Goal: Transaction & Acquisition: Purchase product/service

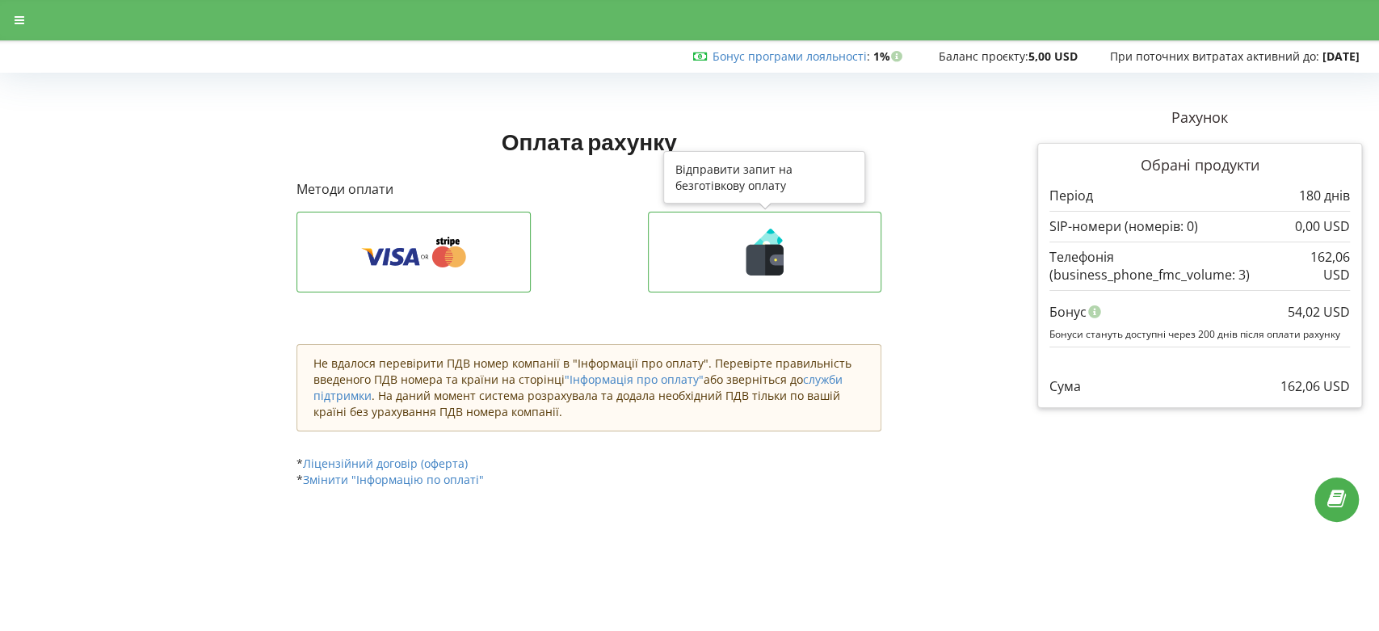
click at [763, 257] on icon at bounding box center [764, 260] width 37 height 31
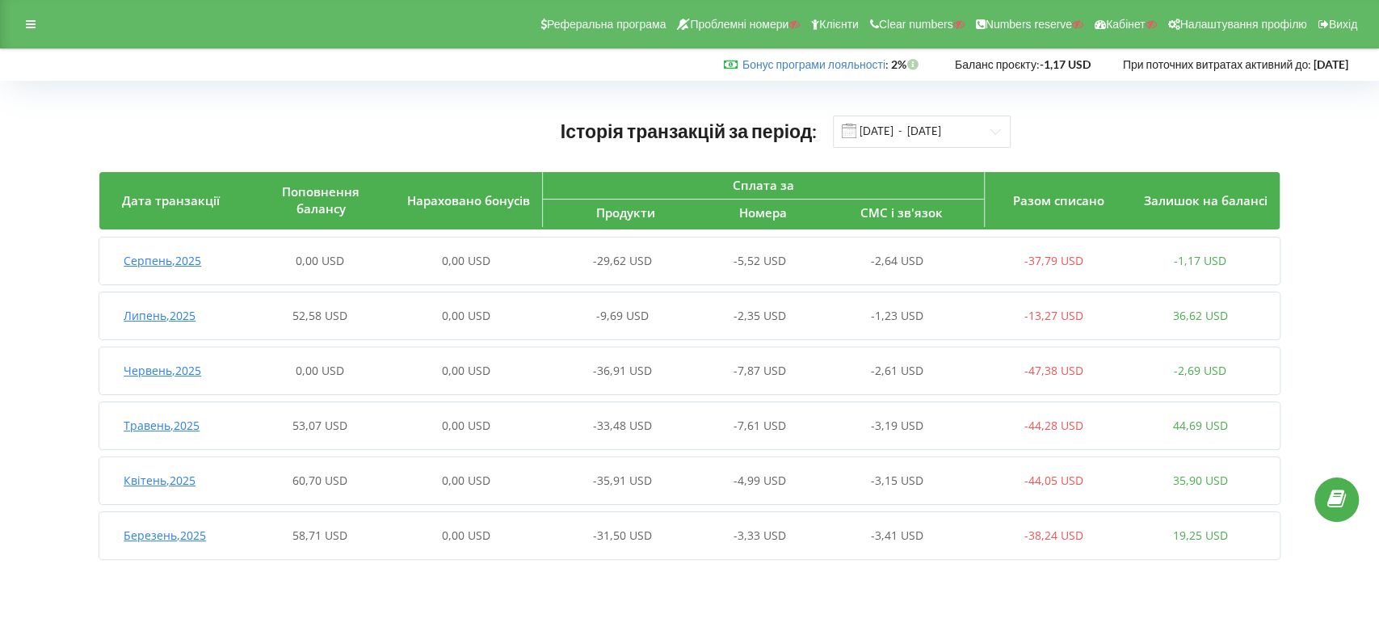
click at [181, 315] on span "Липень , 2025" at bounding box center [160, 315] width 72 height 15
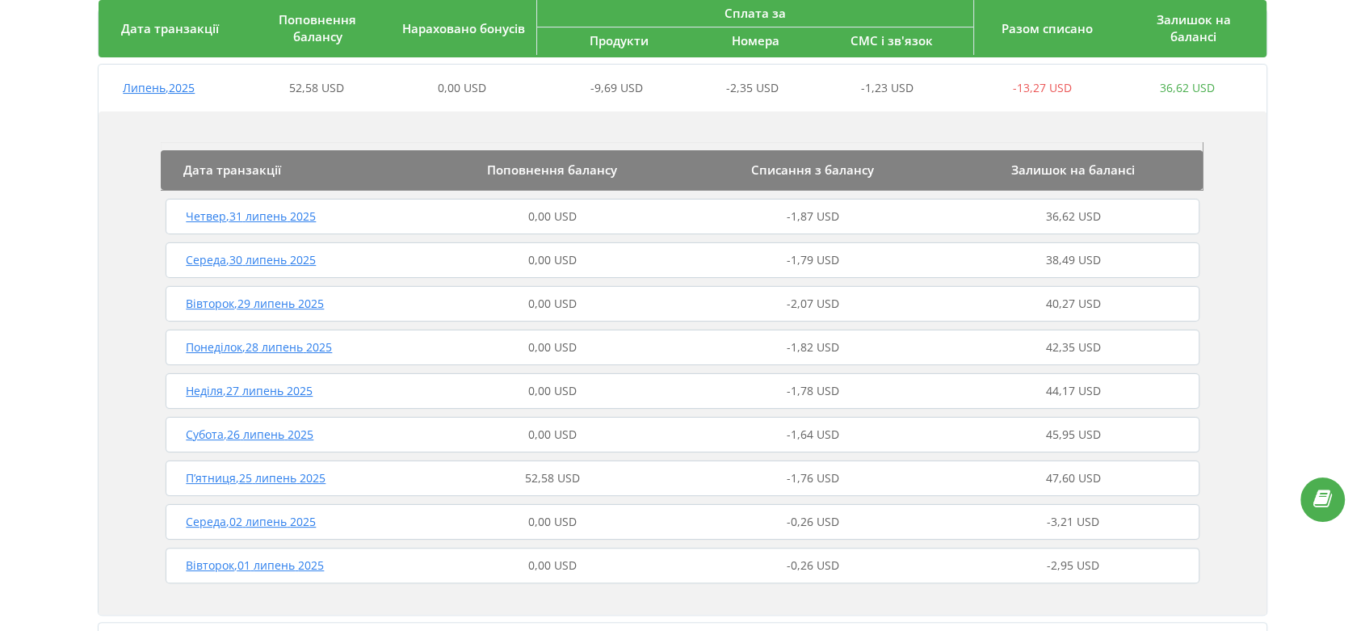
scroll to position [269, 0]
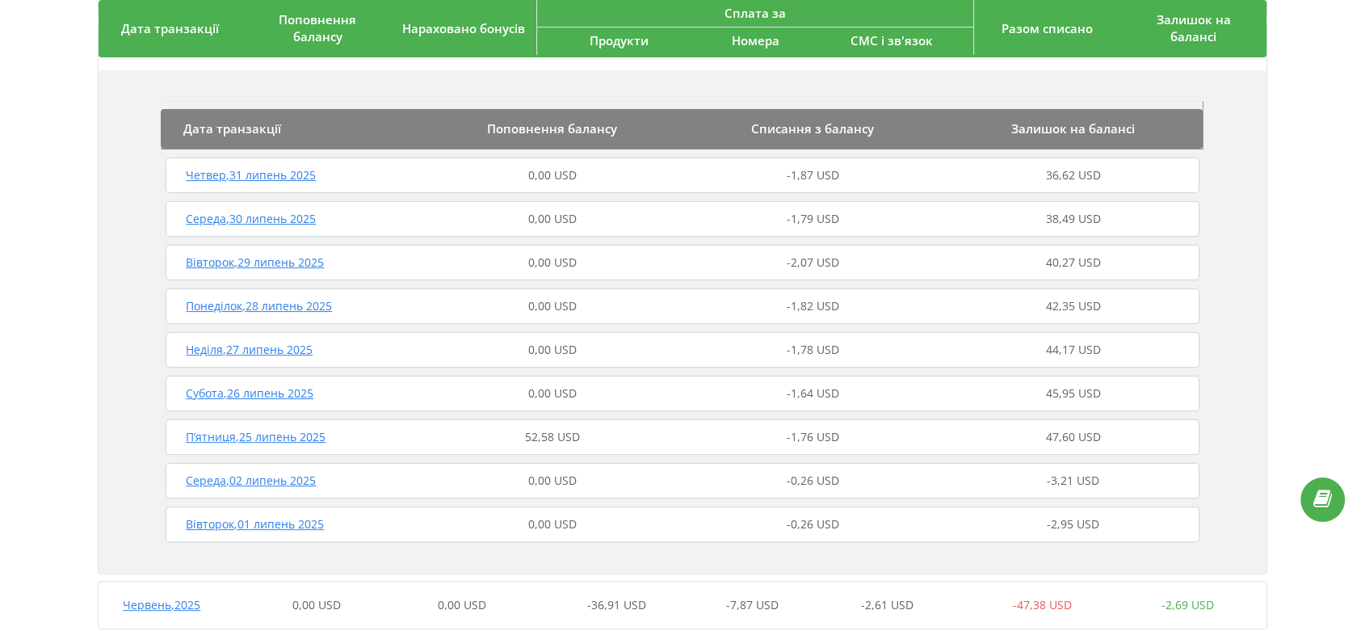
click at [295, 438] on span "П’ятниця , 25 липень 2025" at bounding box center [256, 436] width 140 height 15
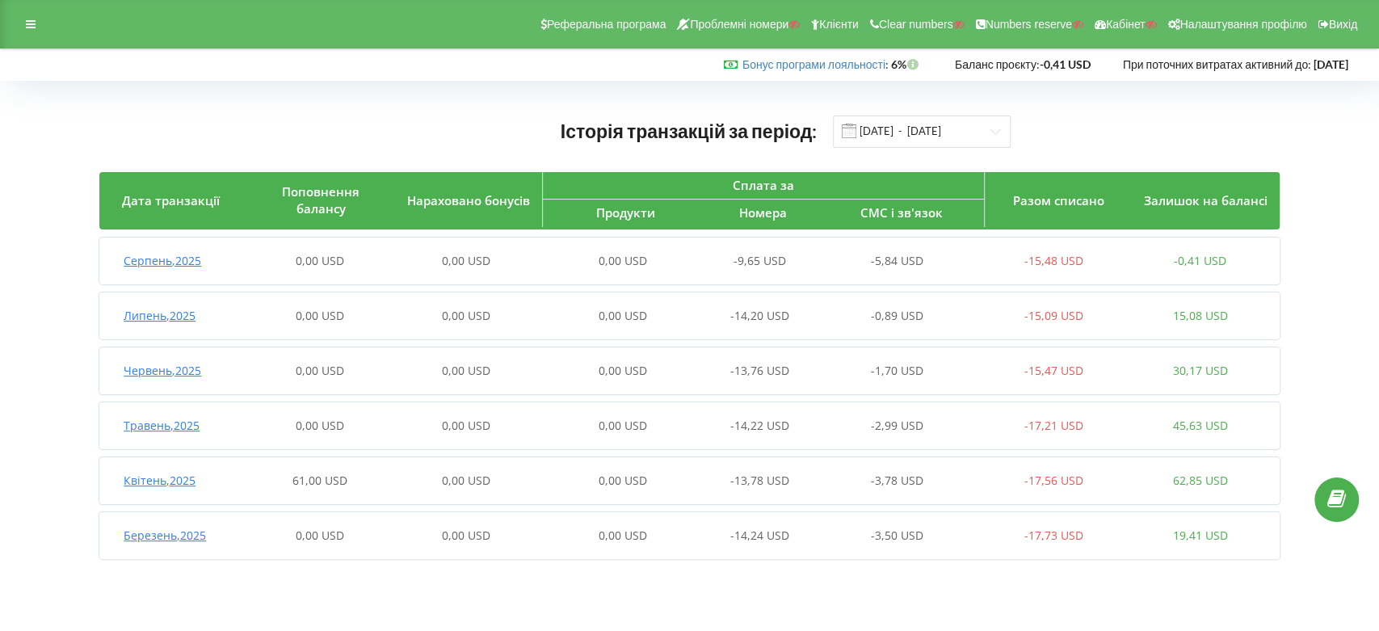
click at [196, 478] on span "Квітень , 2025" at bounding box center [160, 480] width 72 height 15
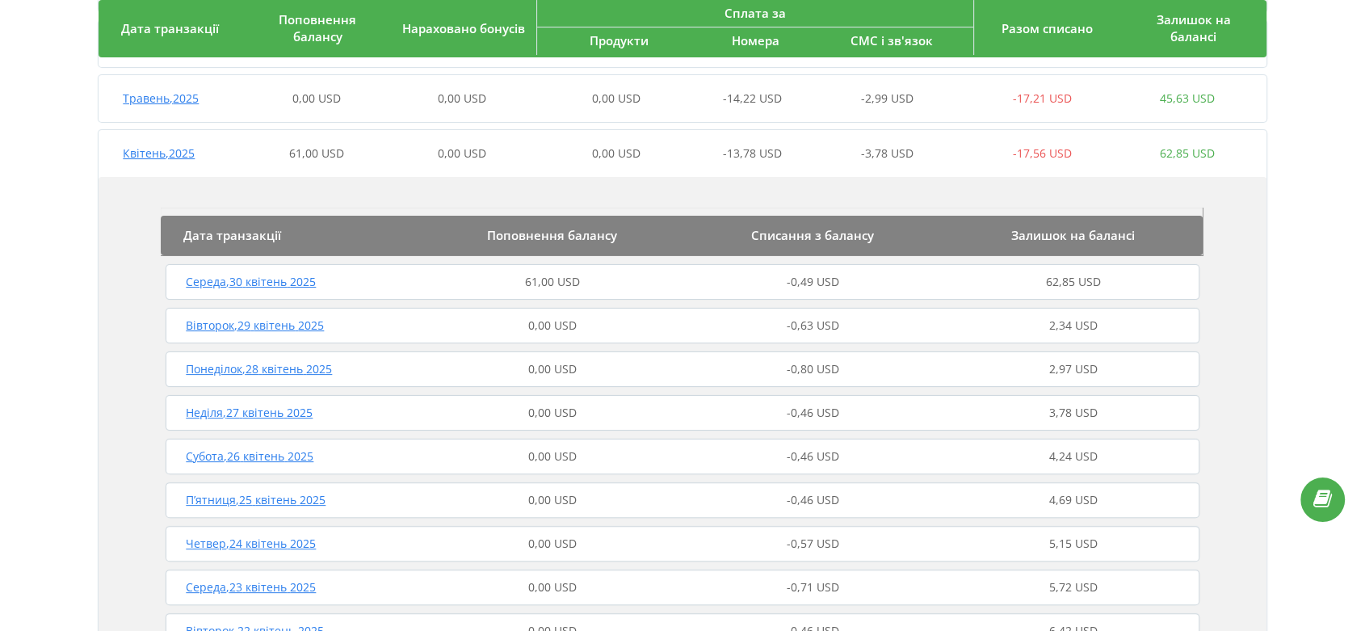
scroll to position [359, 0]
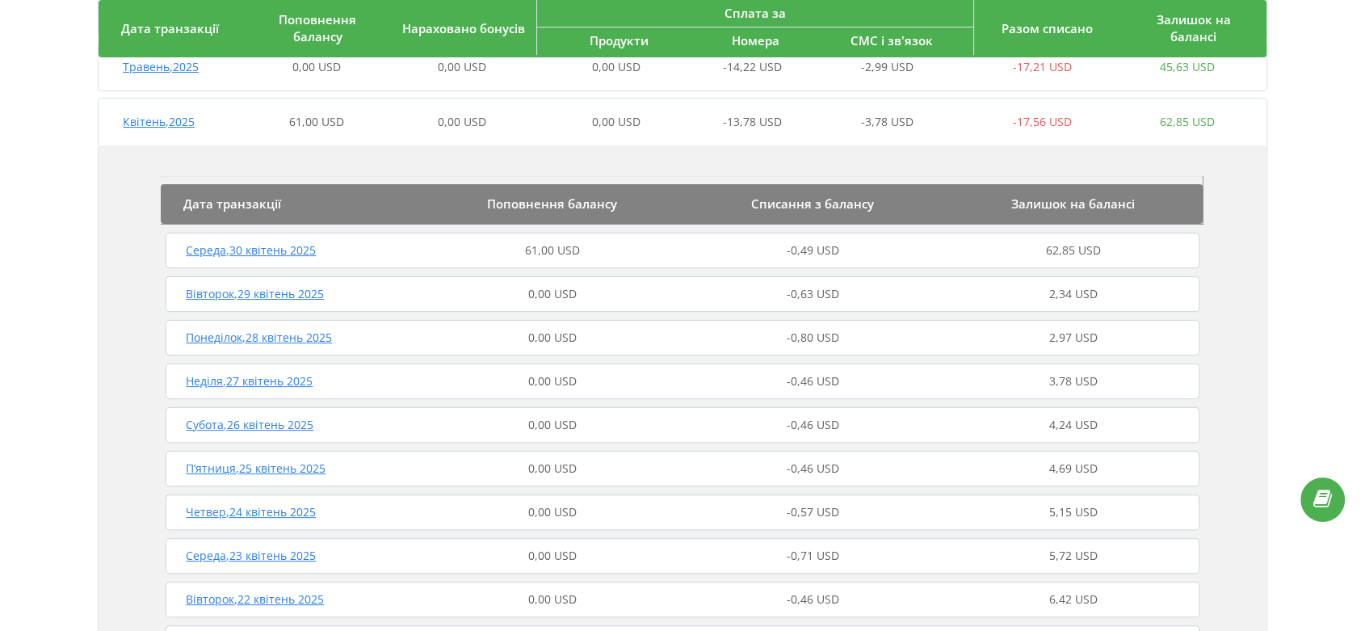
click at [280, 250] on span "Середа , 30 квітень 2025" at bounding box center [251, 249] width 130 height 15
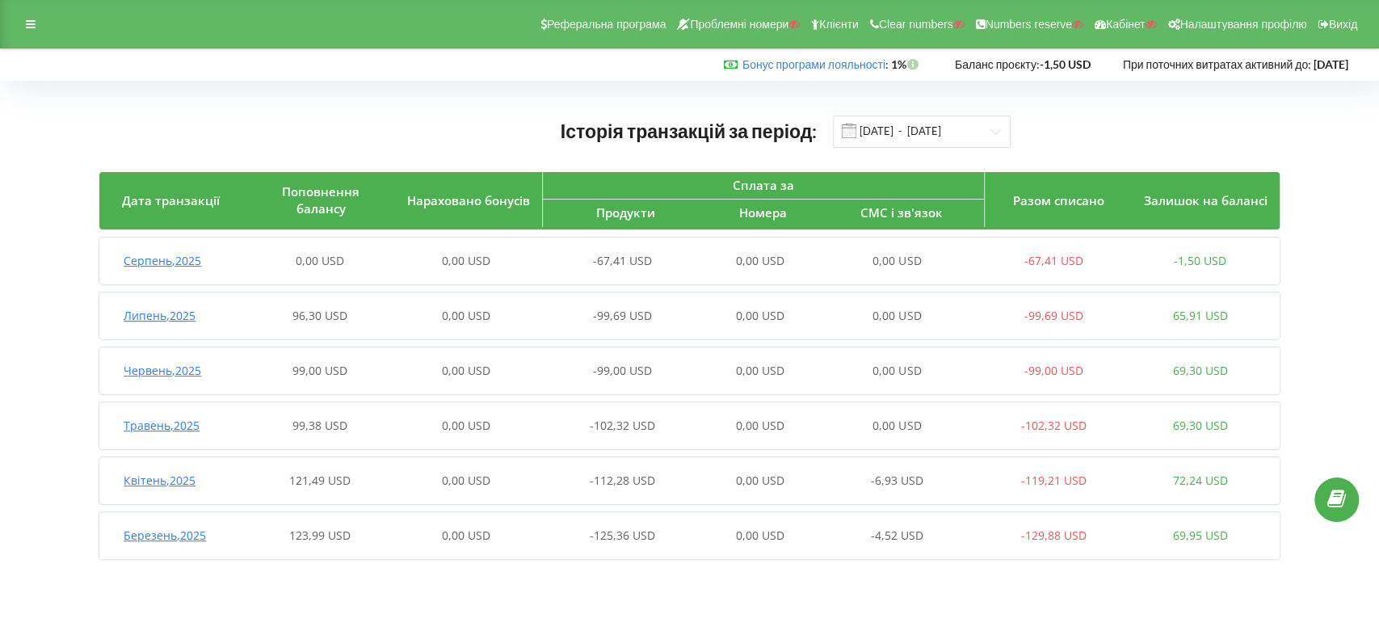
click at [152, 318] on span "Липень , 2025" at bounding box center [160, 315] width 72 height 15
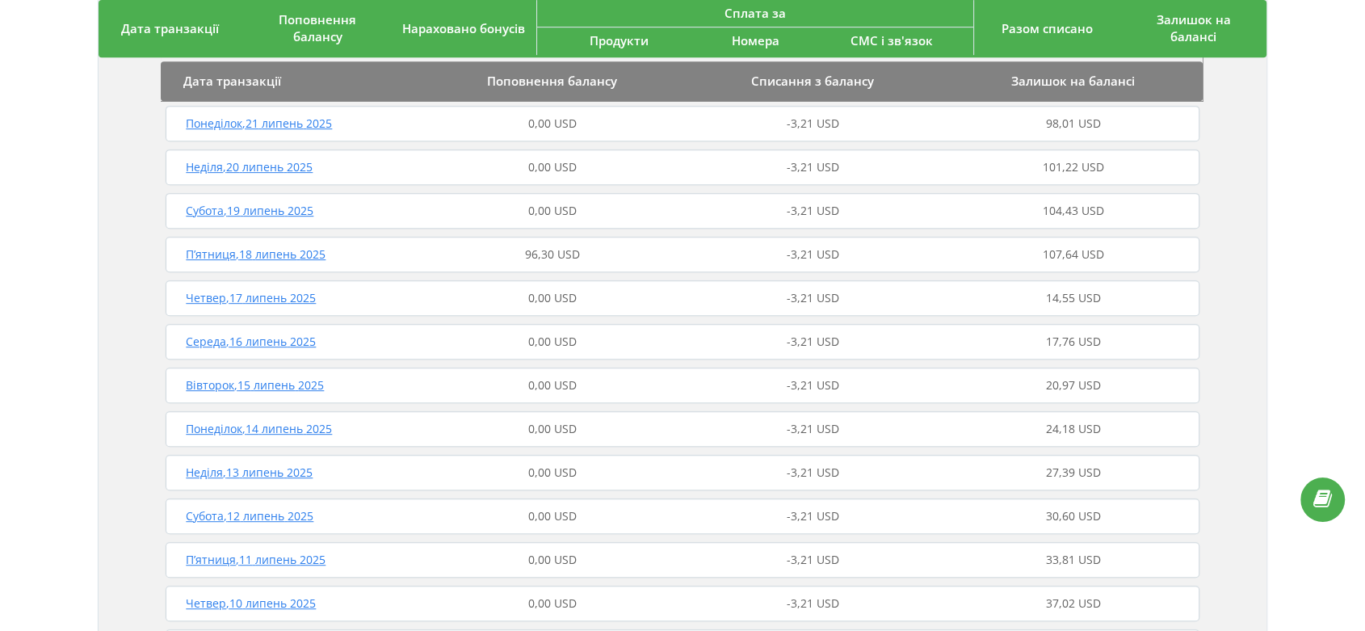
scroll to position [717, 0]
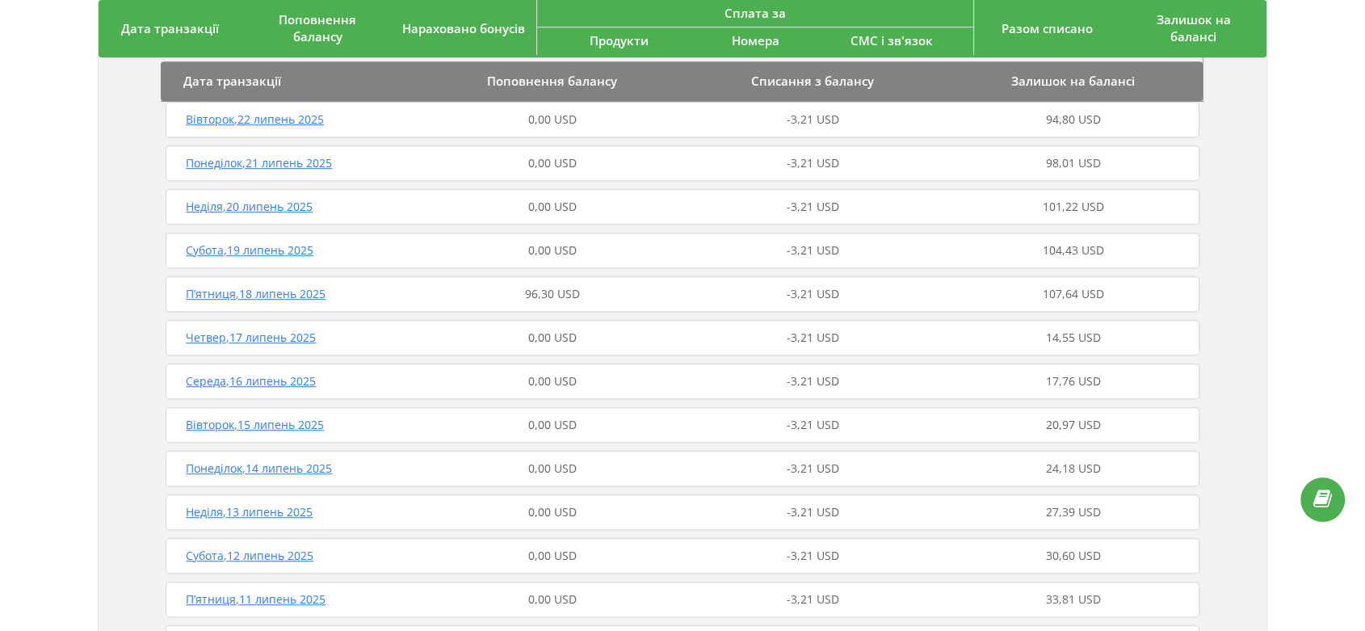
click at [310, 292] on span "П’ятниця , 18 липень 2025" at bounding box center [256, 293] width 140 height 15
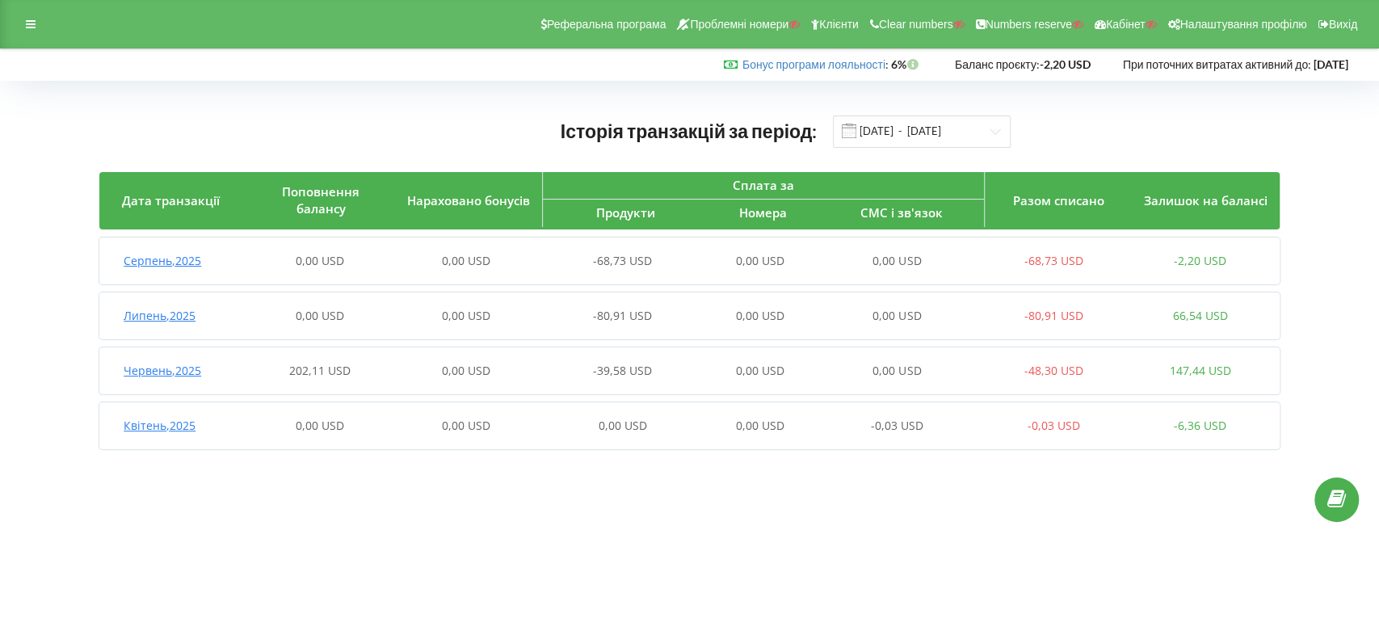
click at [179, 375] on span "Червень , 2025" at bounding box center [163, 370] width 78 height 15
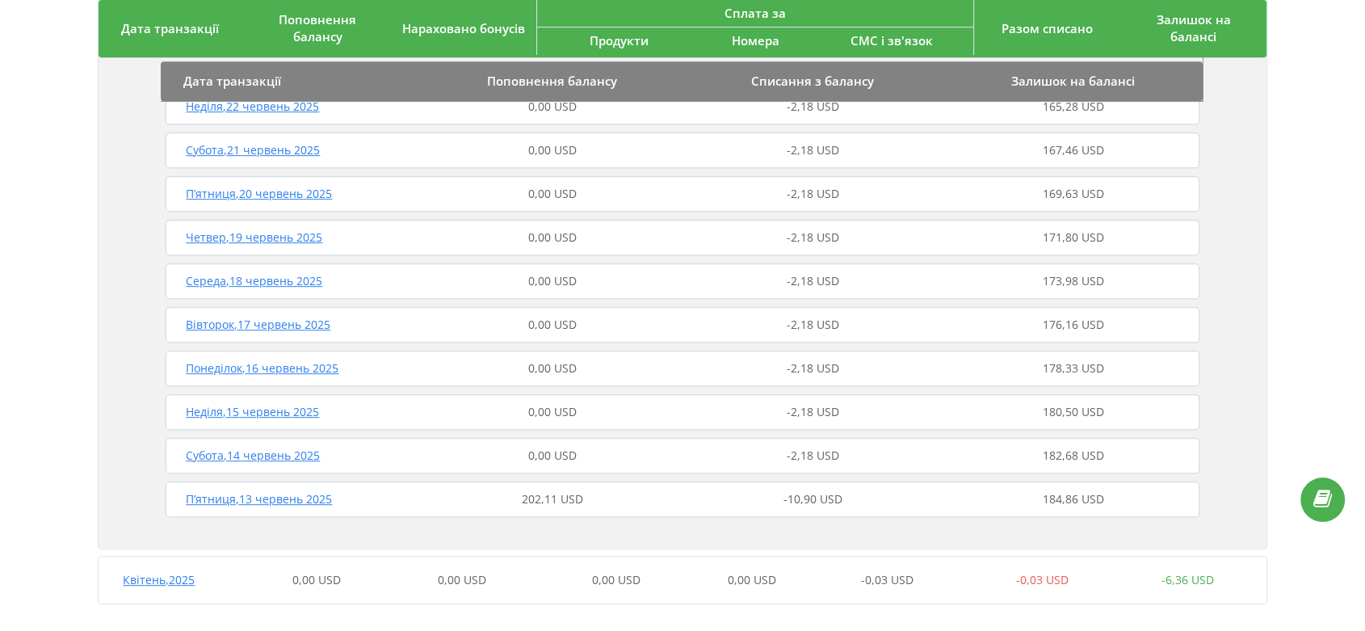
scroll to position [755, 0]
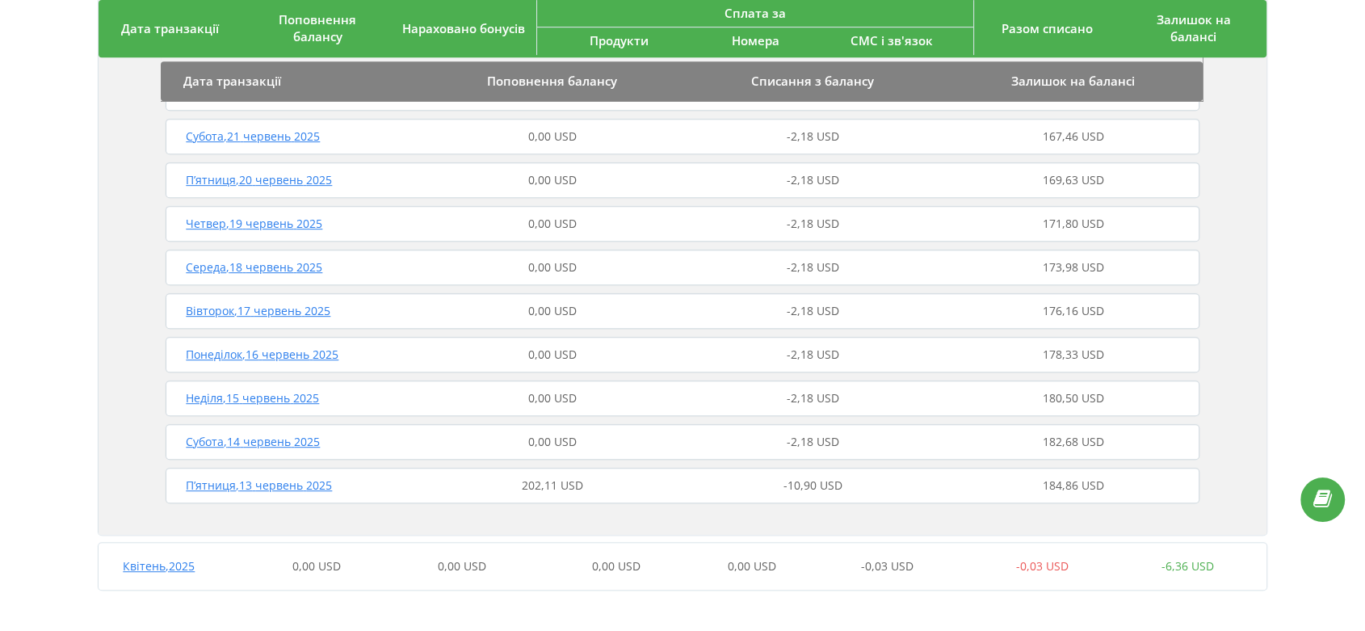
click at [259, 486] on span "П’ятниця , 13 червень 2025" at bounding box center [259, 485] width 146 height 15
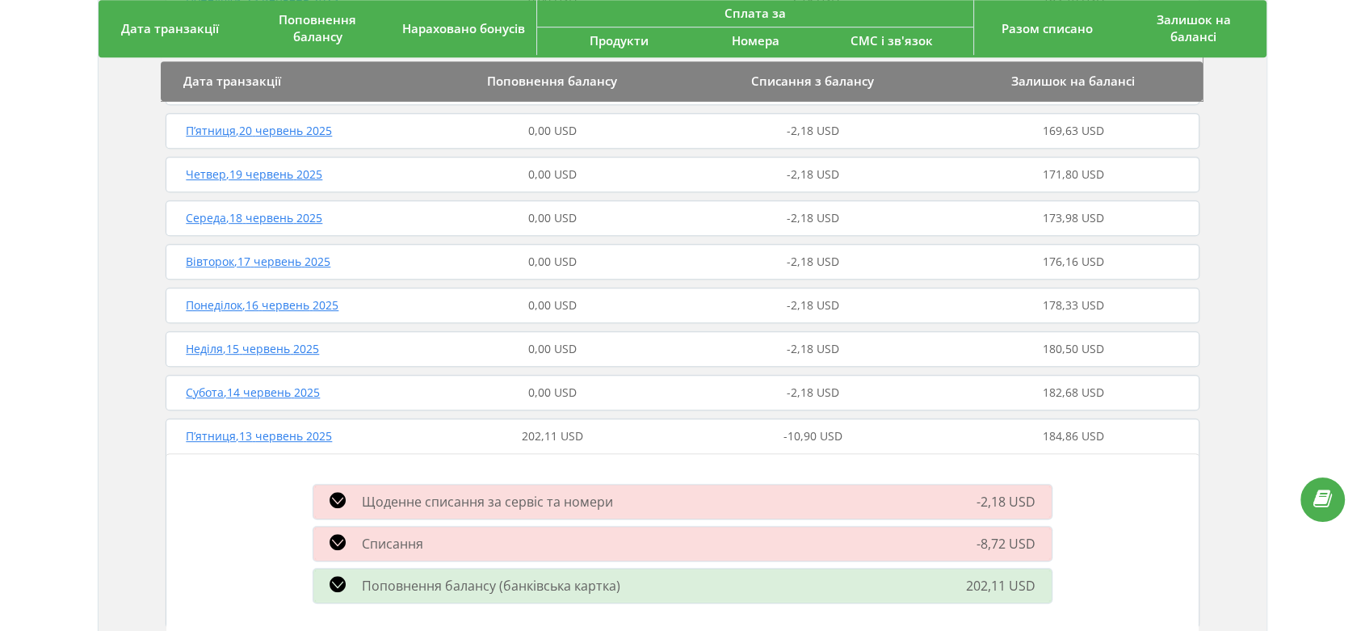
scroll to position [928, 0]
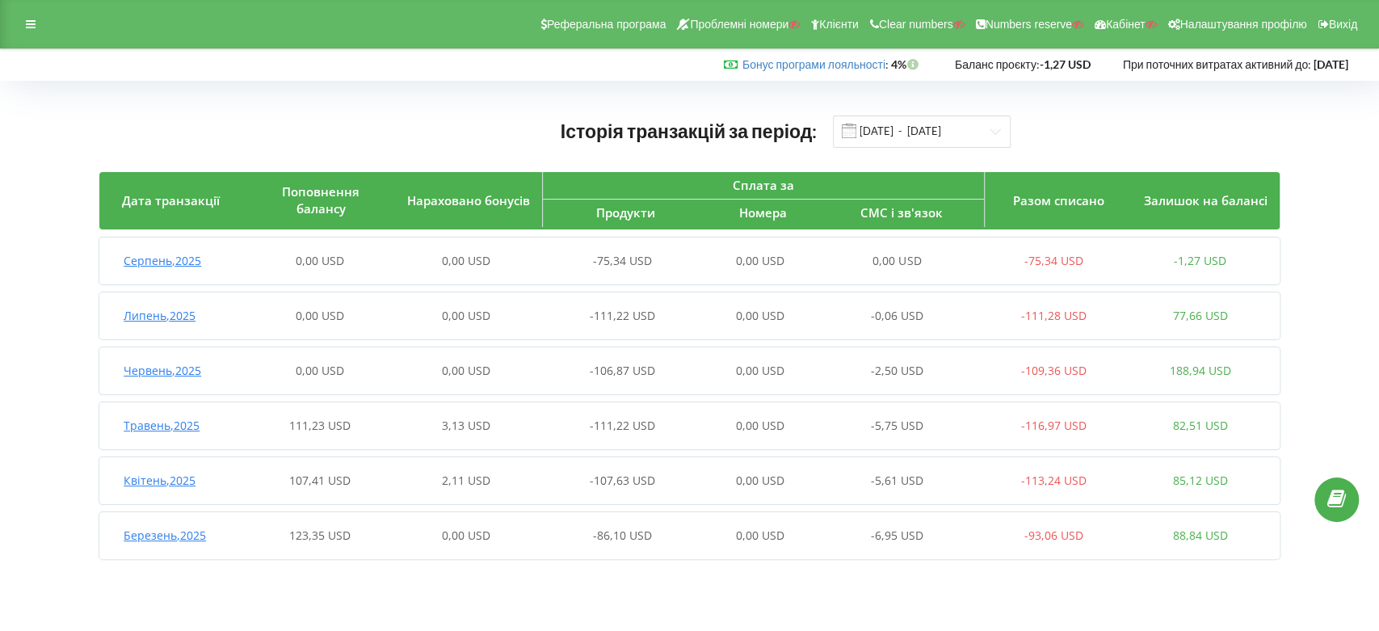
click at [193, 427] on span "Травень , 2025" at bounding box center [162, 425] width 76 height 15
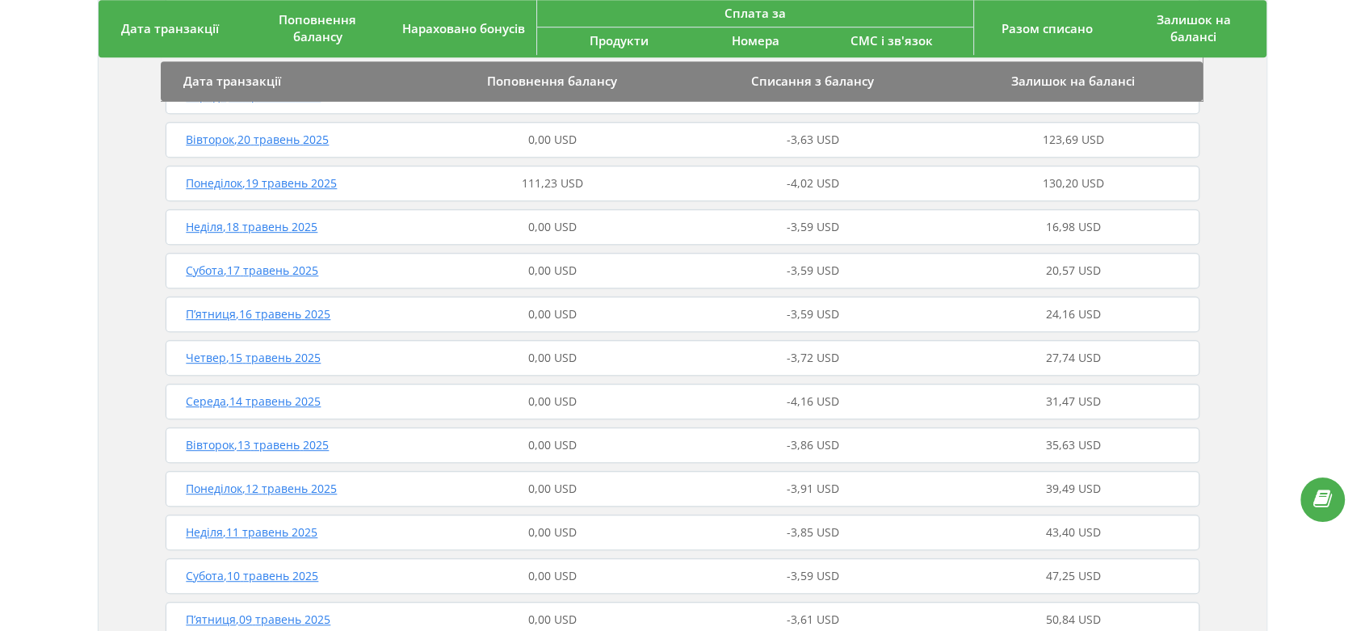
scroll to position [808, 0]
click at [298, 270] on span "Понеділок , 19 травень 2025" at bounding box center [261, 269] width 151 height 15
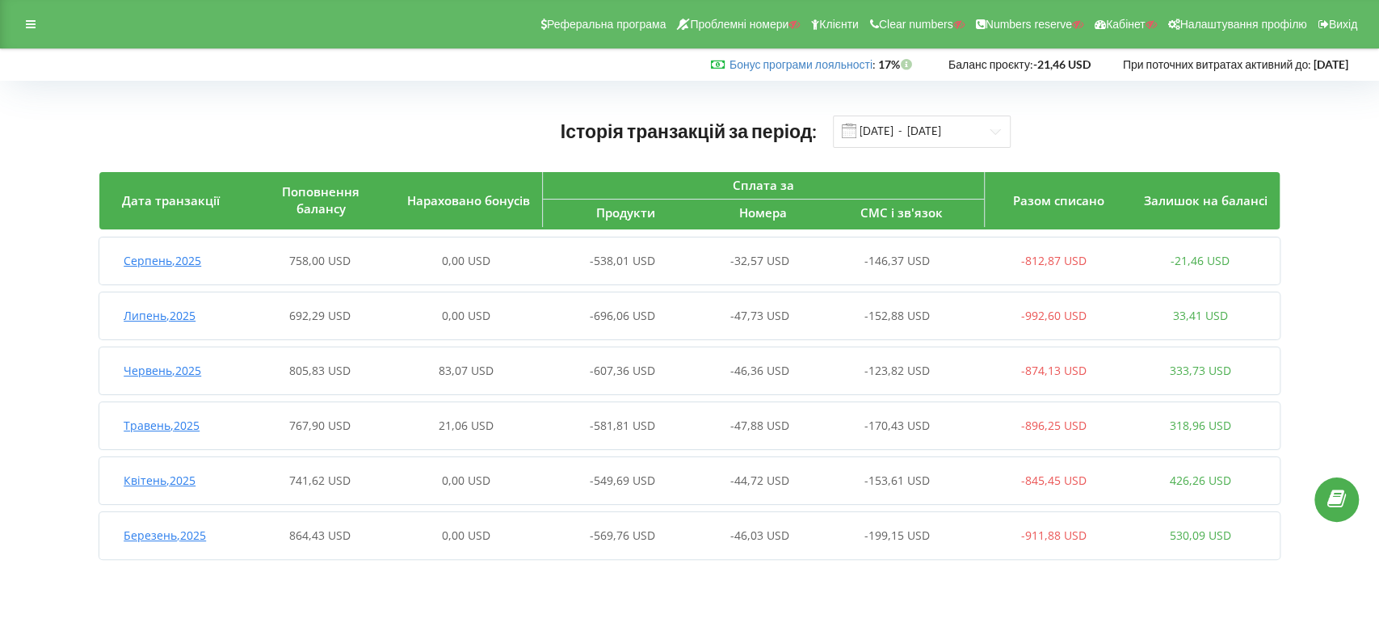
click at [188, 257] on span "Серпень , 2025" at bounding box center [163, 260] width 78 height 15
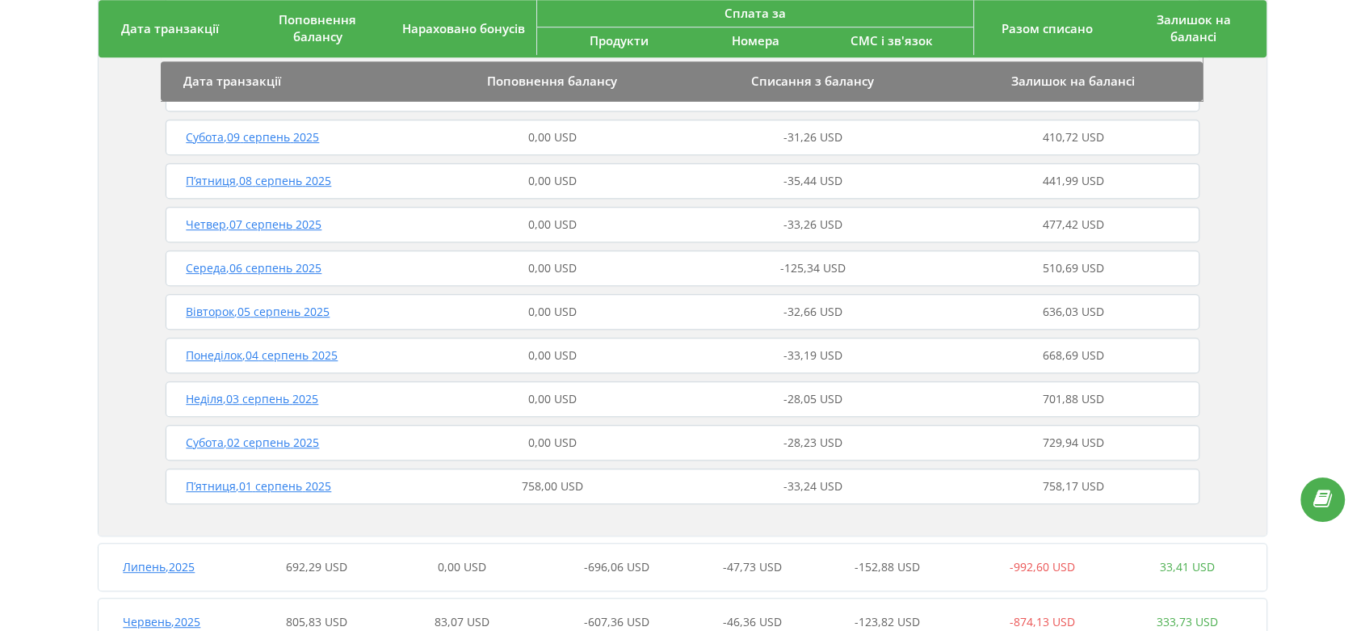
scroll to position [898, 0]
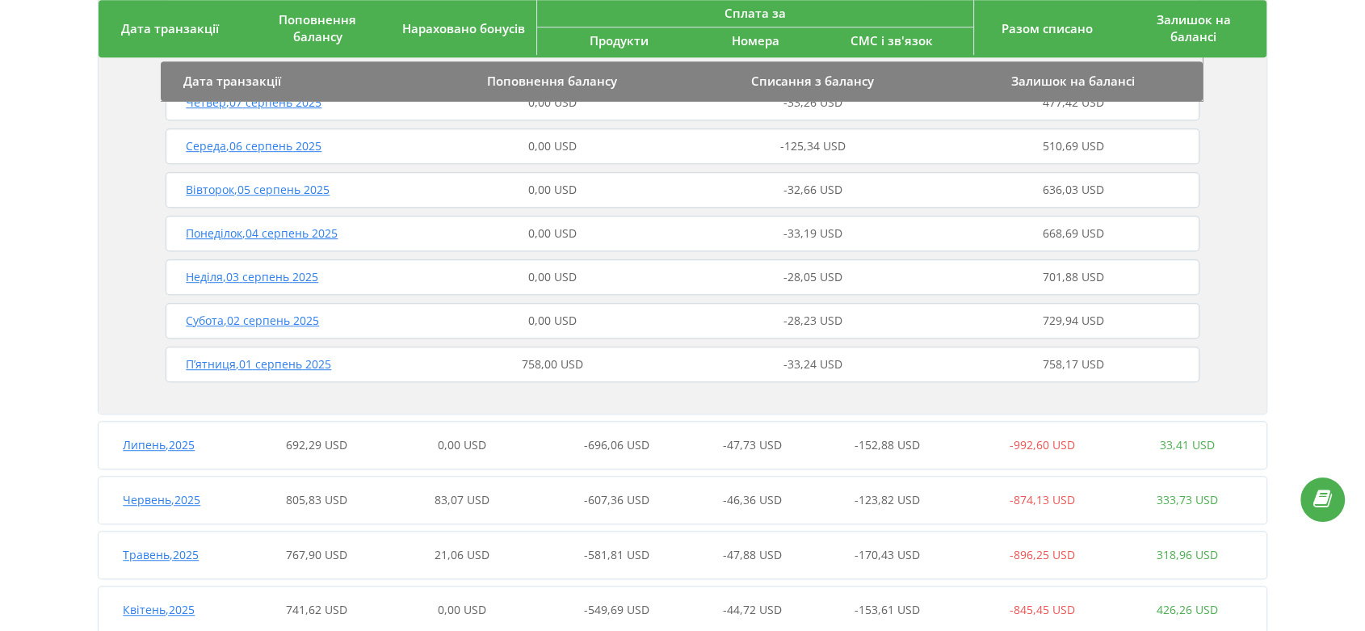
click at [302, 366] on span "П’ятниця , 01 серпень 2025" at bounding box center [258, 363] width 145 height 15
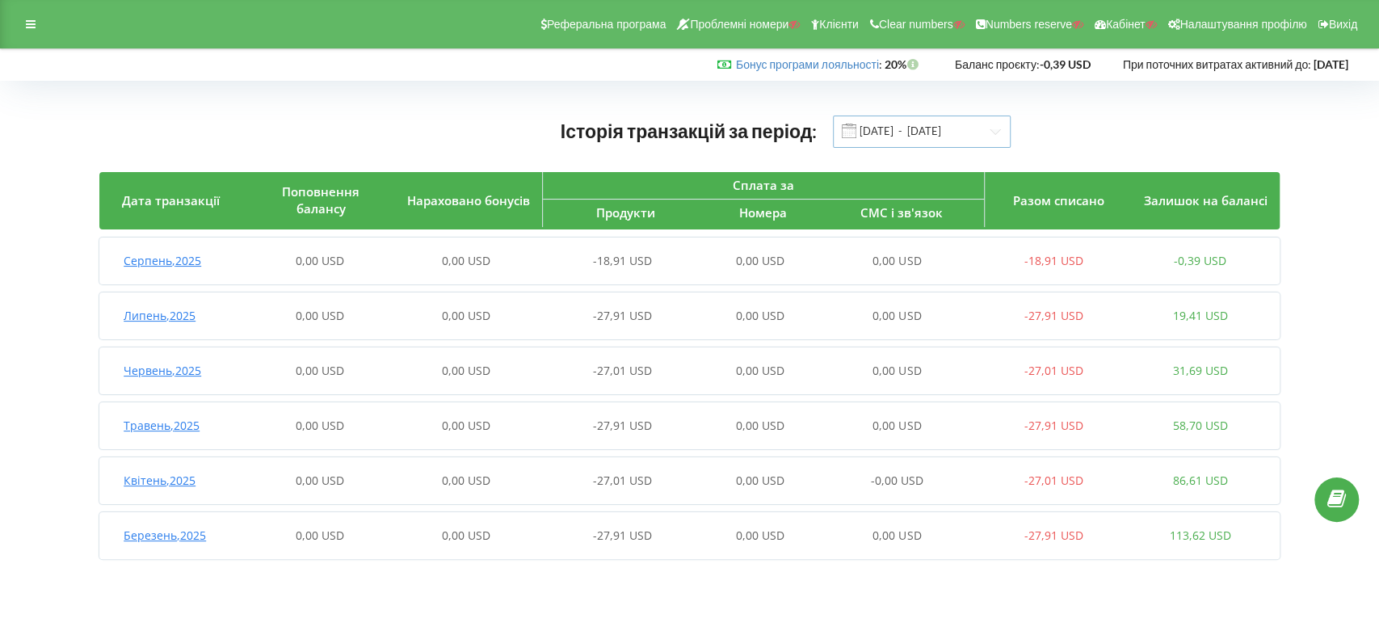
click at [942, 133] on input "01.03.2025 - 22.08.2025" at bounding box center [922, 132] width 178 height 32
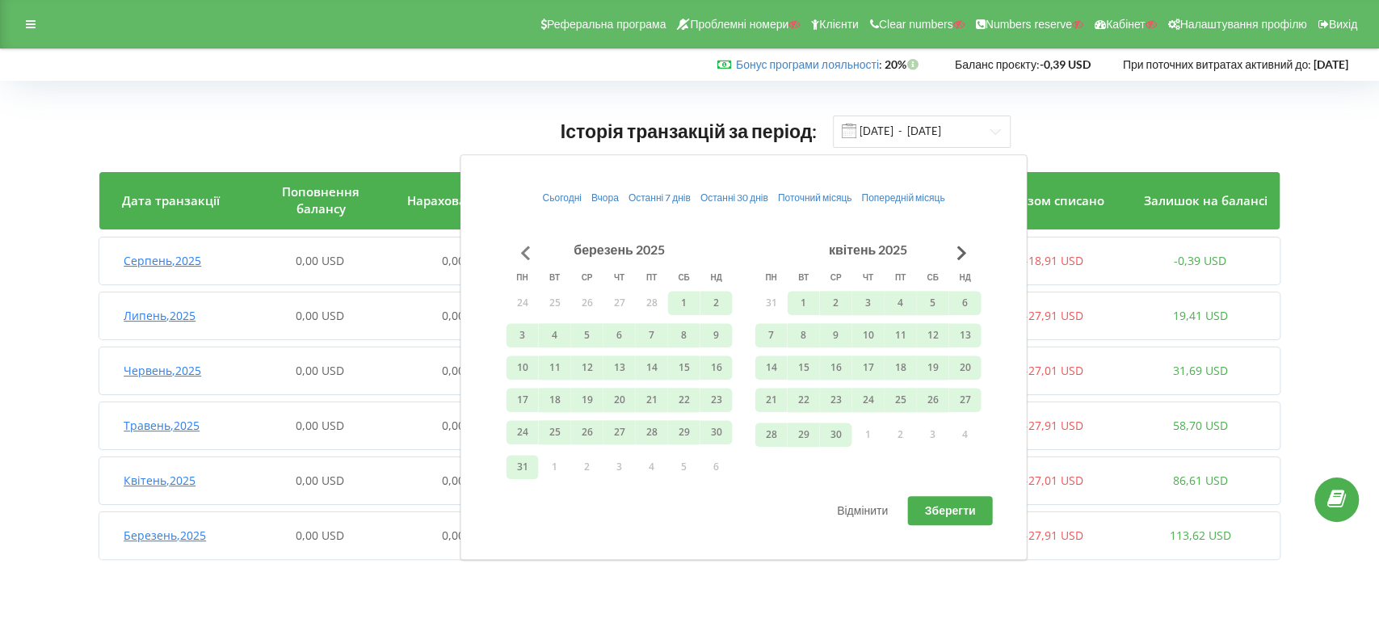
click at [525, 249] on button "Go to previous month" at bounding box center [525, 253] width 32 height 32
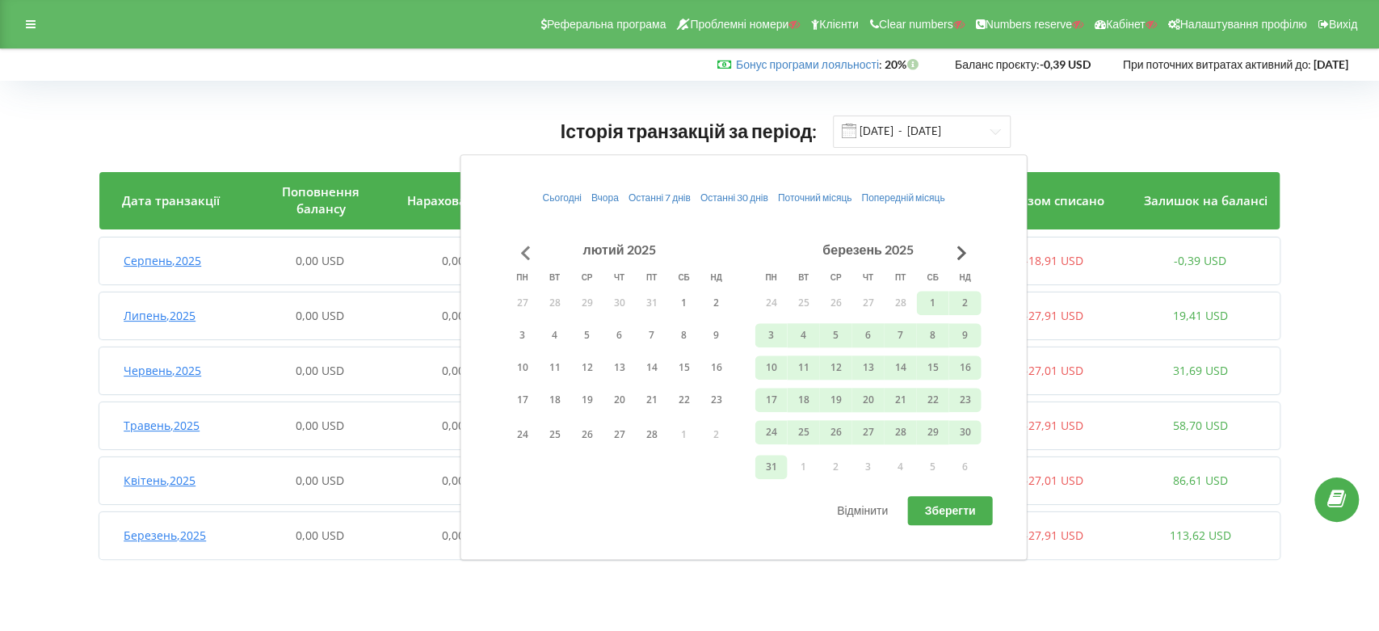
click at [525, 249] on button "Go to previous month" at bounding box center [525, 253] width 32 height 32
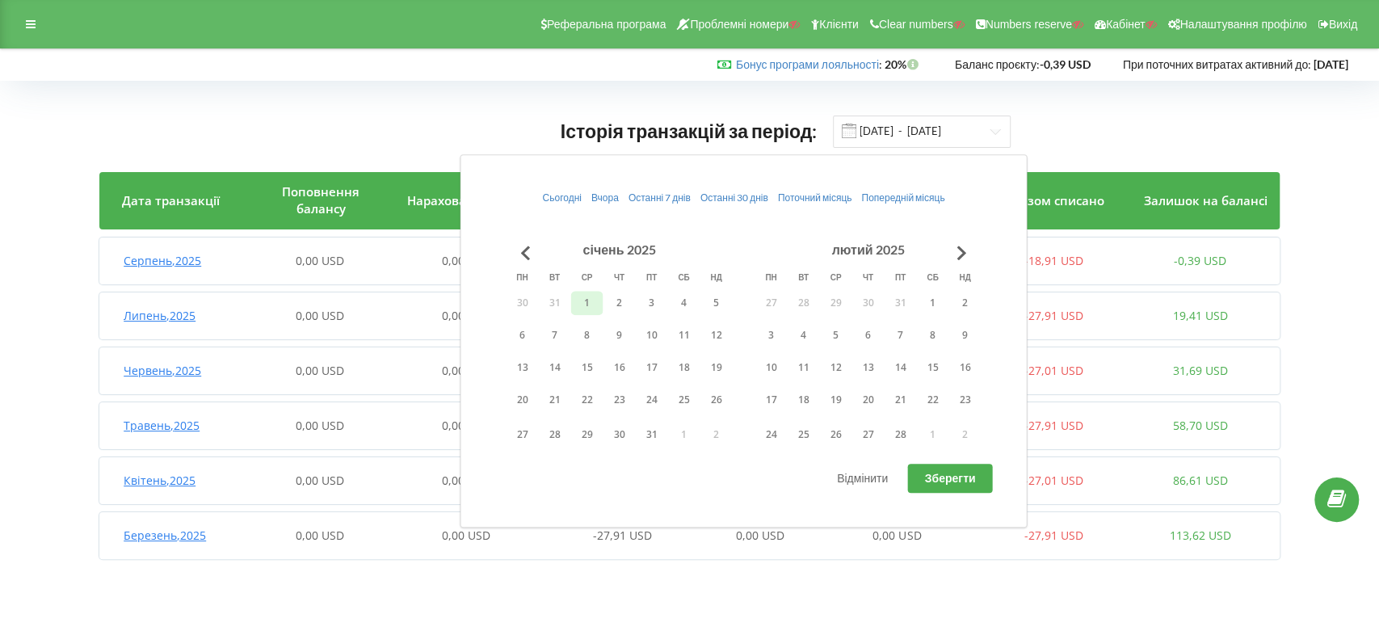
click at [590, 304] on button "1" at bounding box center [586, 303] width 32 height 24
click at [914, 428] on tr "24 25 26 27 28 1 2" at bounding box center [868, 435] width 226 height 32
click at [903, 432] on button "28" at bounding box center [900, 435] width 32 height 24
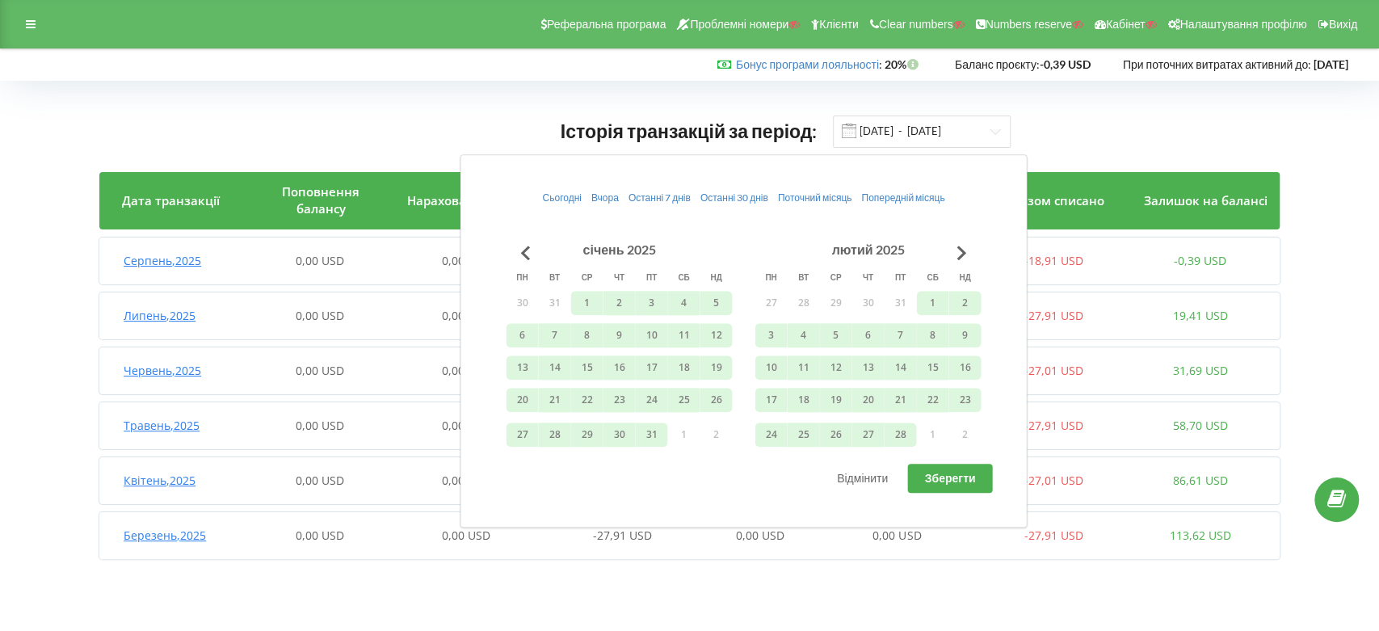
click at [962, 482] on span "Зберегти" at bounding box center [950, 478] width 51 height 14
type input "01.01.2025 - 28.02.2025"
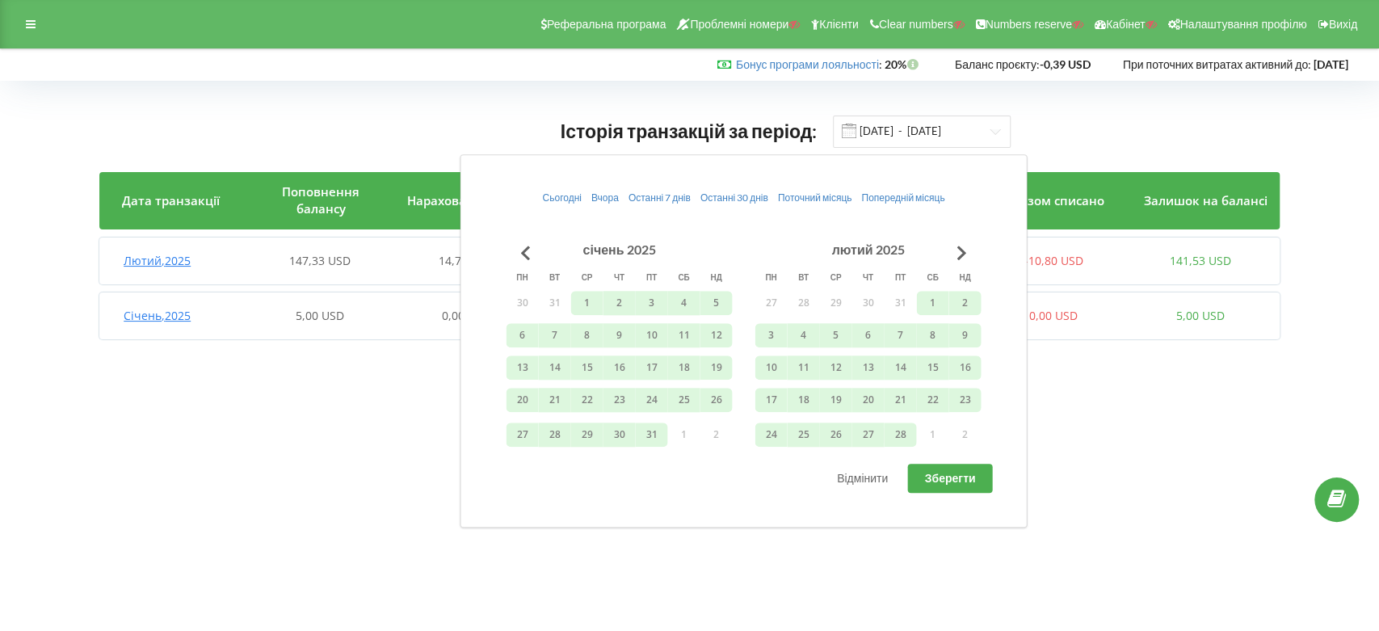
click at [332, 410] on body "Реферальна програма Проблемні номери Клієнти Clear numbers Numbers reserve Кабі…" at bounding box center [689, 315] width 1379 height 631
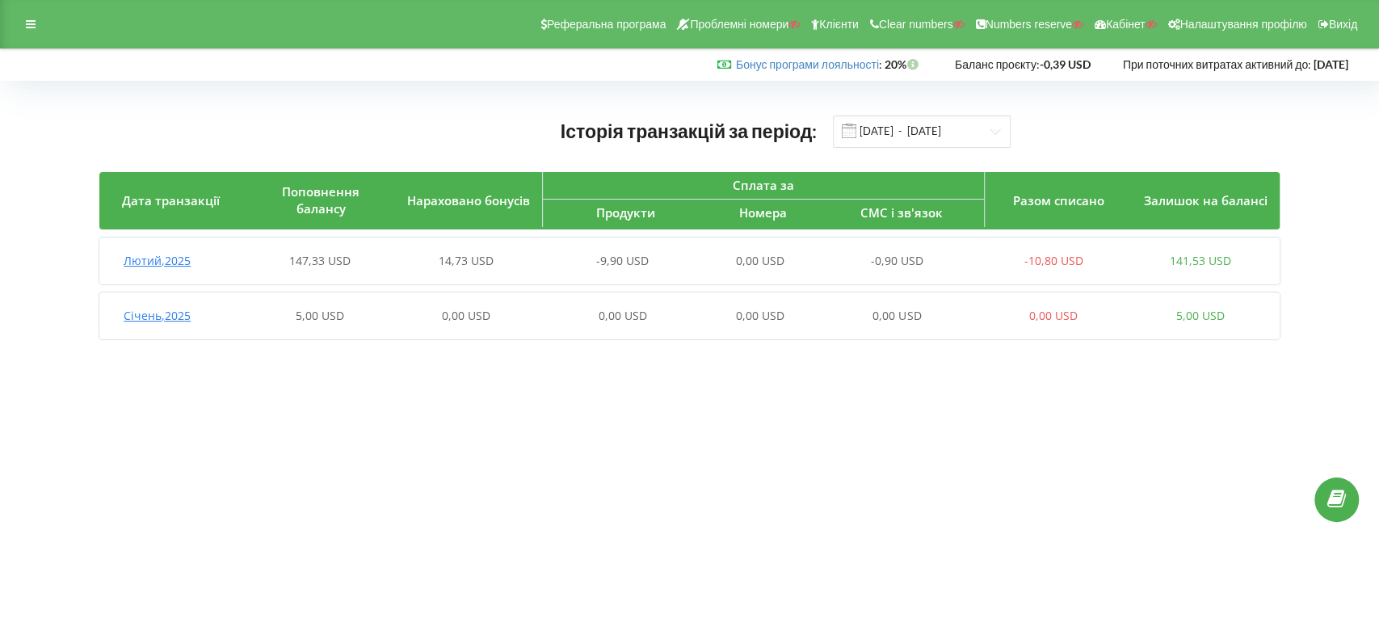
click at [156, 261] on span "Лютий , 2025" at bounding box center [157, 260] width 67 height 15
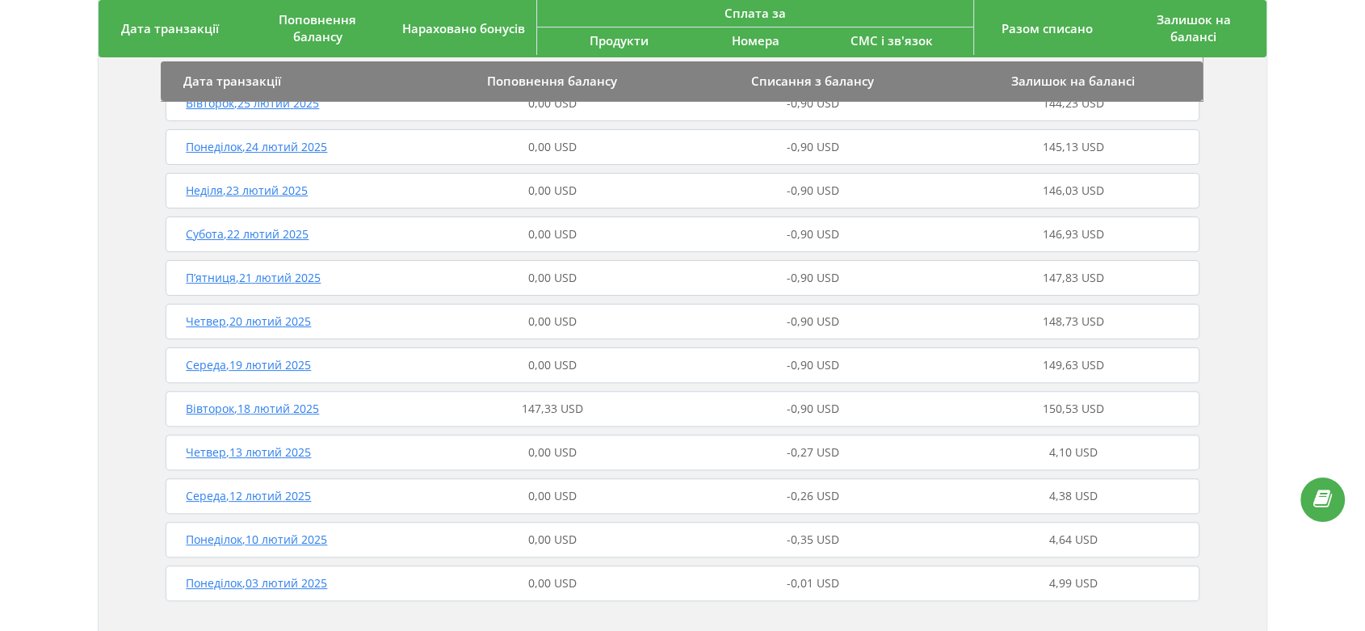
scroll to position [448, 0]
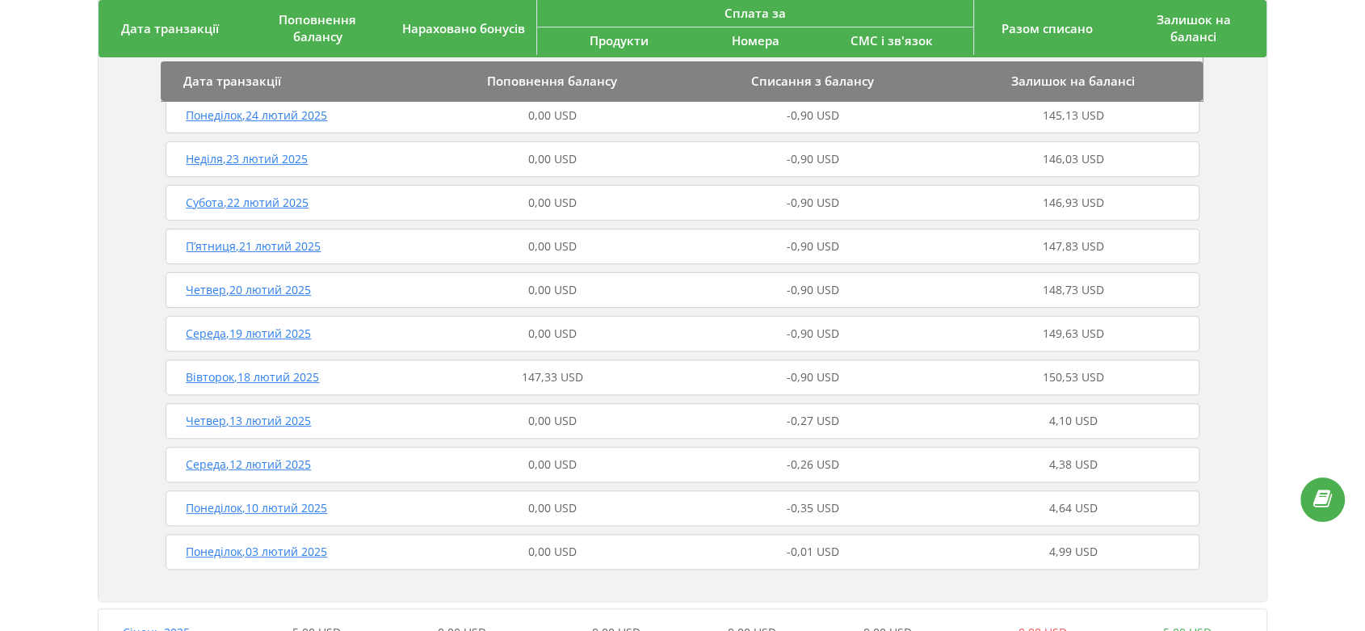
click at [301, 379] on span "Вівторок , 18 лютий 2025" at bounding box center [252, 376] width 133 height 15
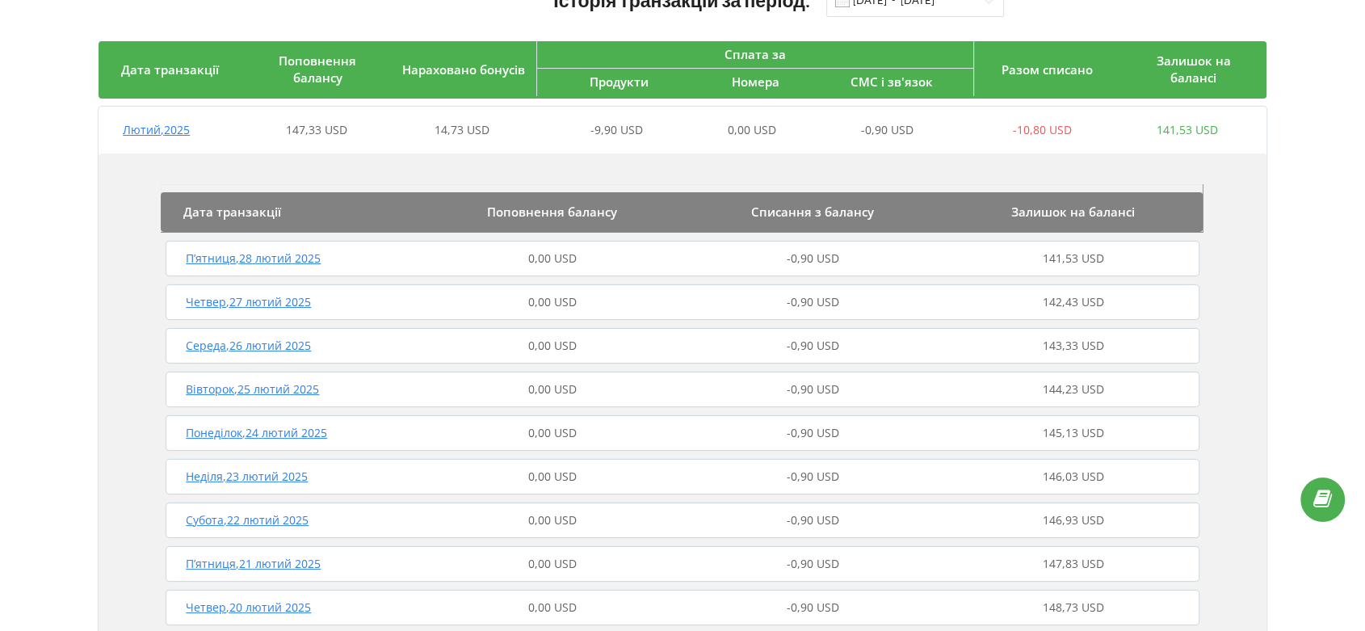
scroll to position [0, 0]
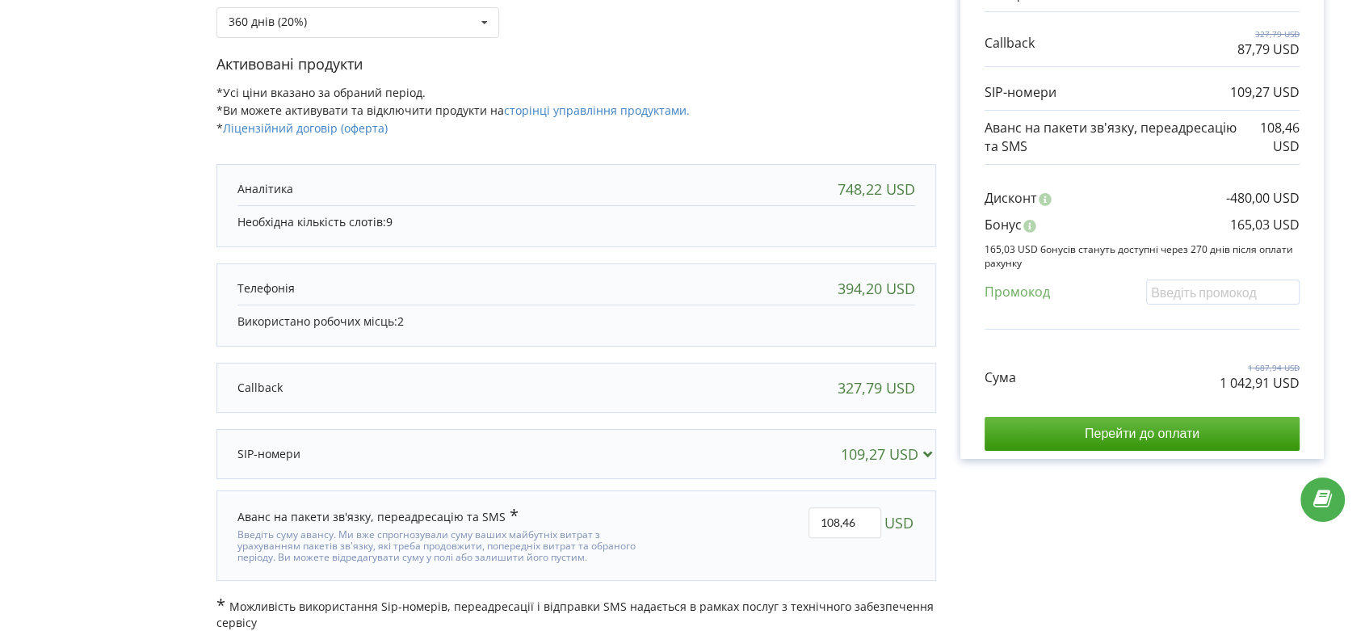
scroll to position [309, 0]
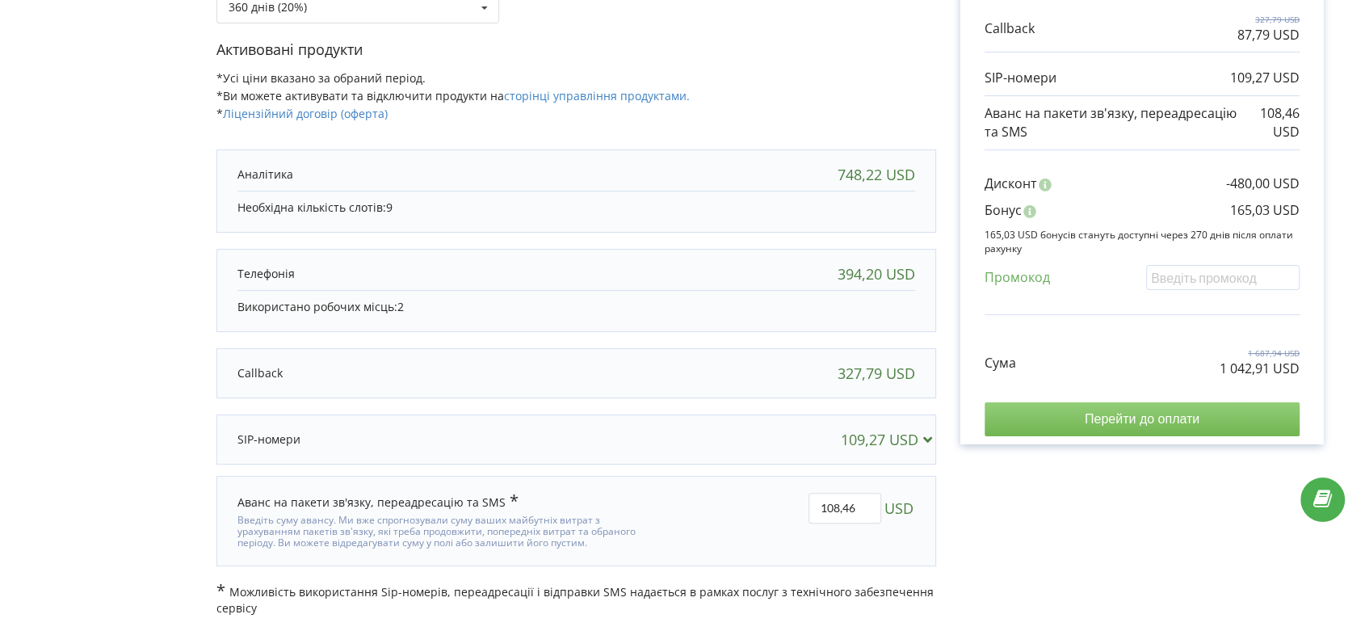
click at [1183, 413] on input "Перейти до оплати" at bounding box center [1142, 419] width 315 height 34
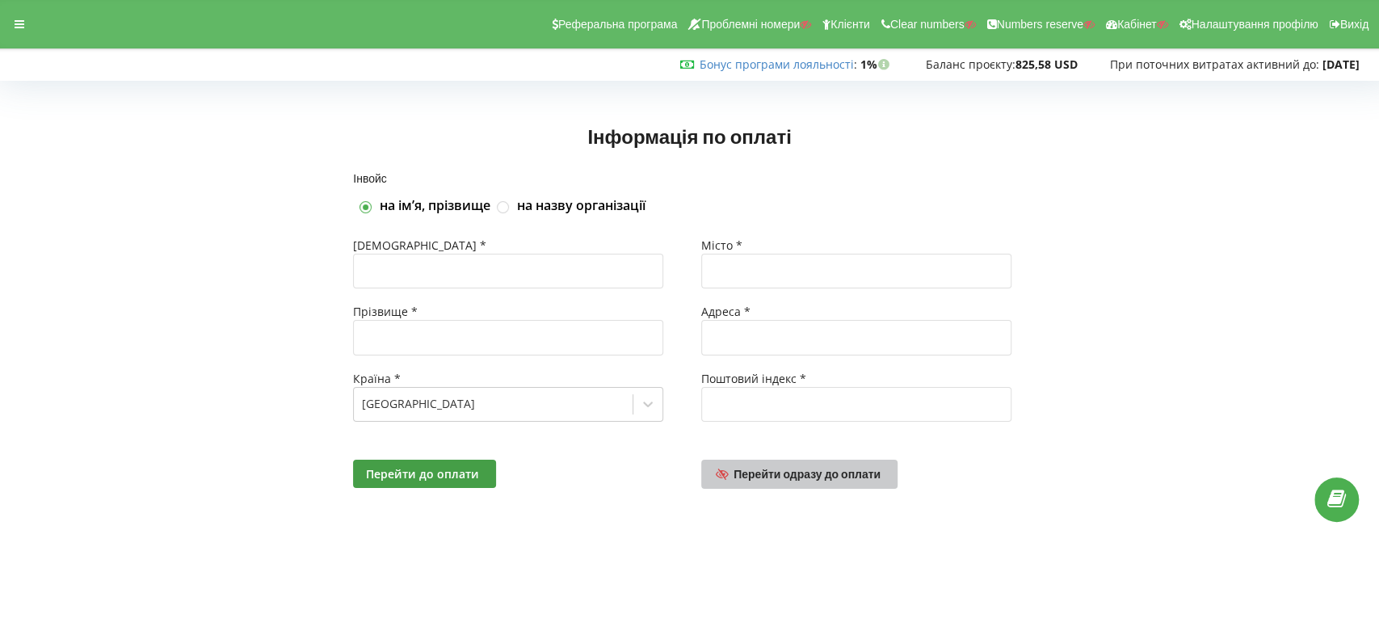
click at [821, 475] on span "Перейти одразу до оплати" at bounding box center [807, 474] width 147 height 14
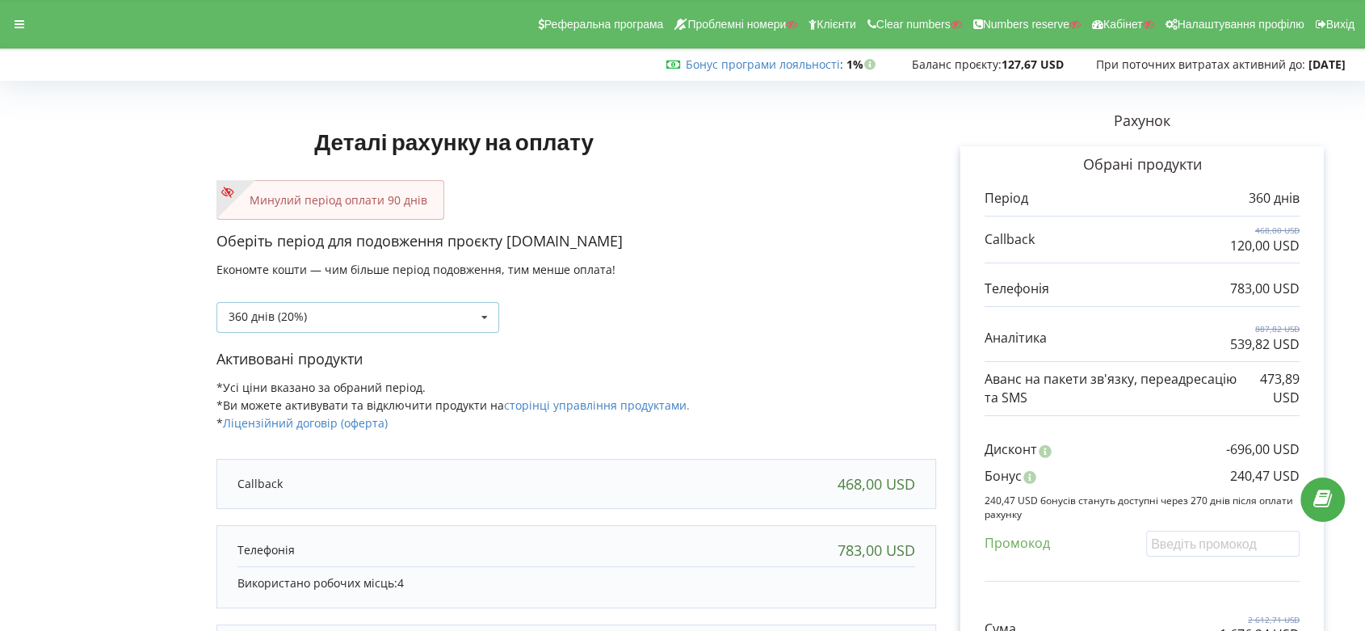
click at [491, 312] on icon at bounding box center [485, 318] width 24 height 30
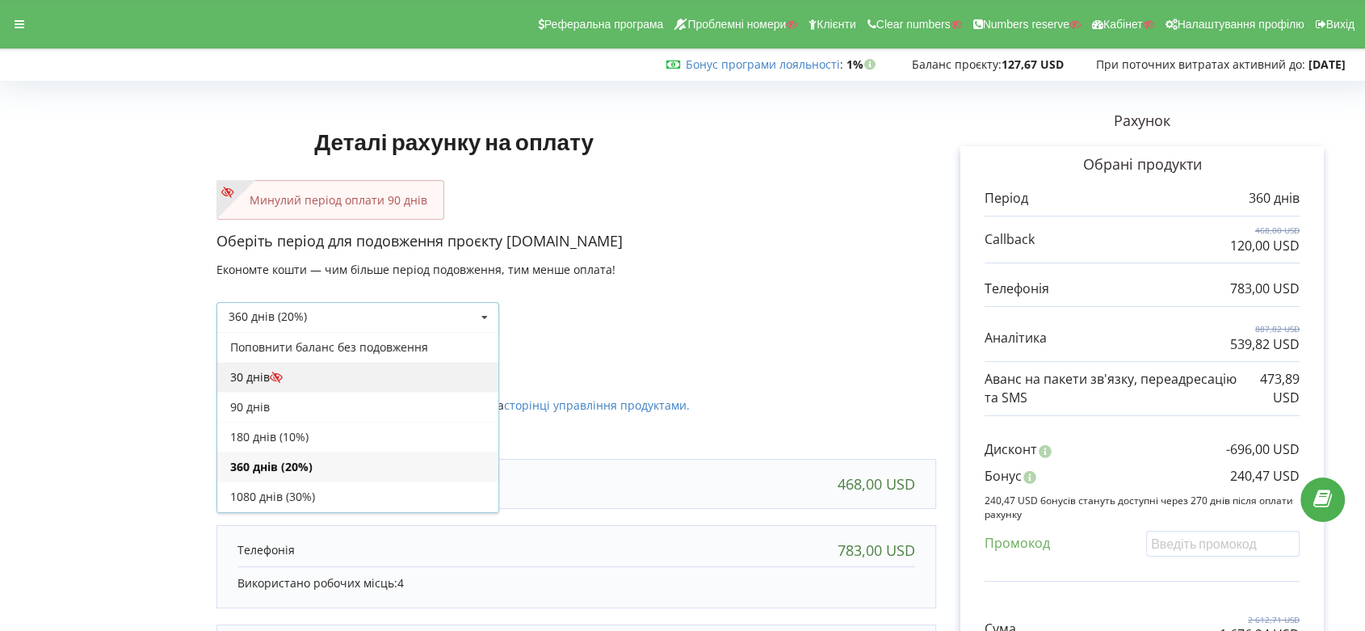
scroll to position [28, 0]
click at [366, 381] on div "90 днів" at bounding box center [357, 379] width 281 height 30
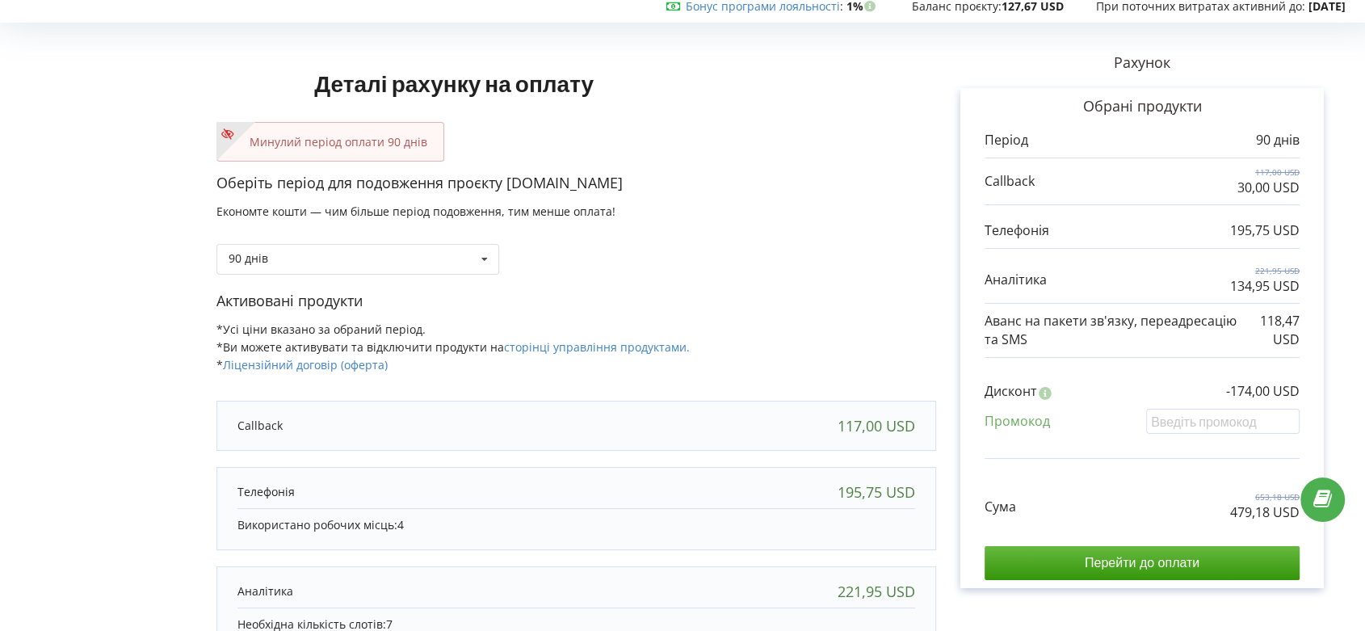
scroll to position [90, 0]
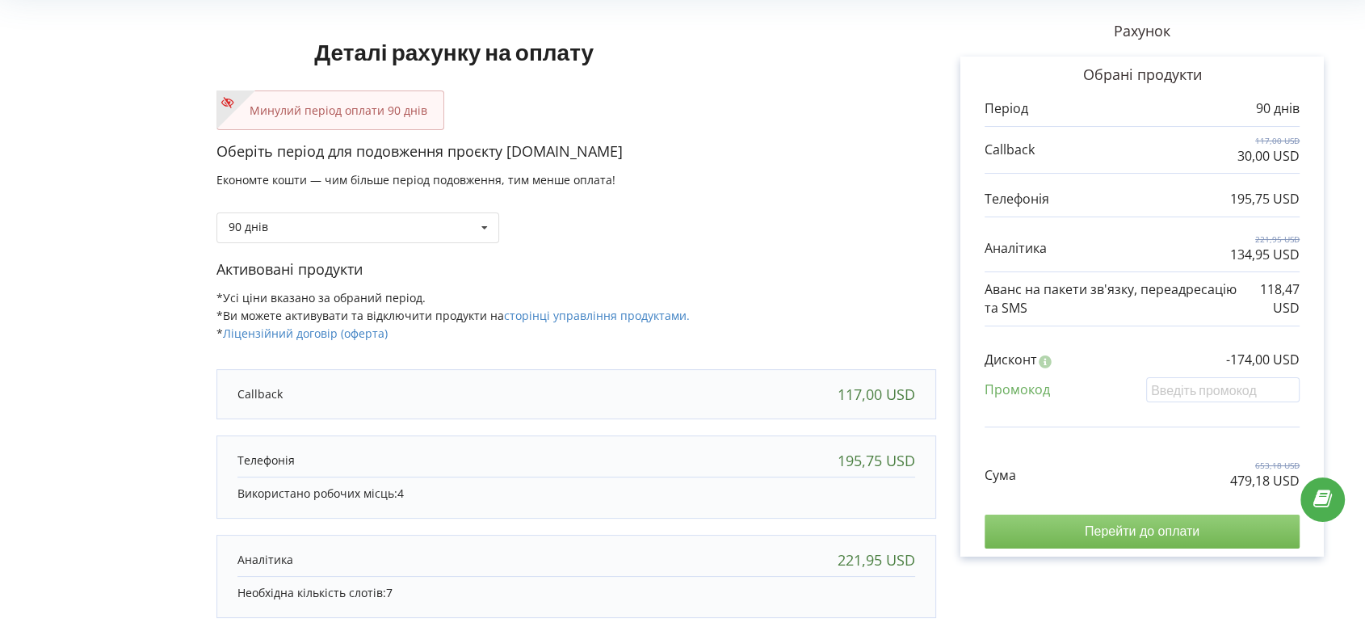
click at [1148, 530] on input "Перейти до оплати" at bounding box center [1142, 532] width 315 height 34
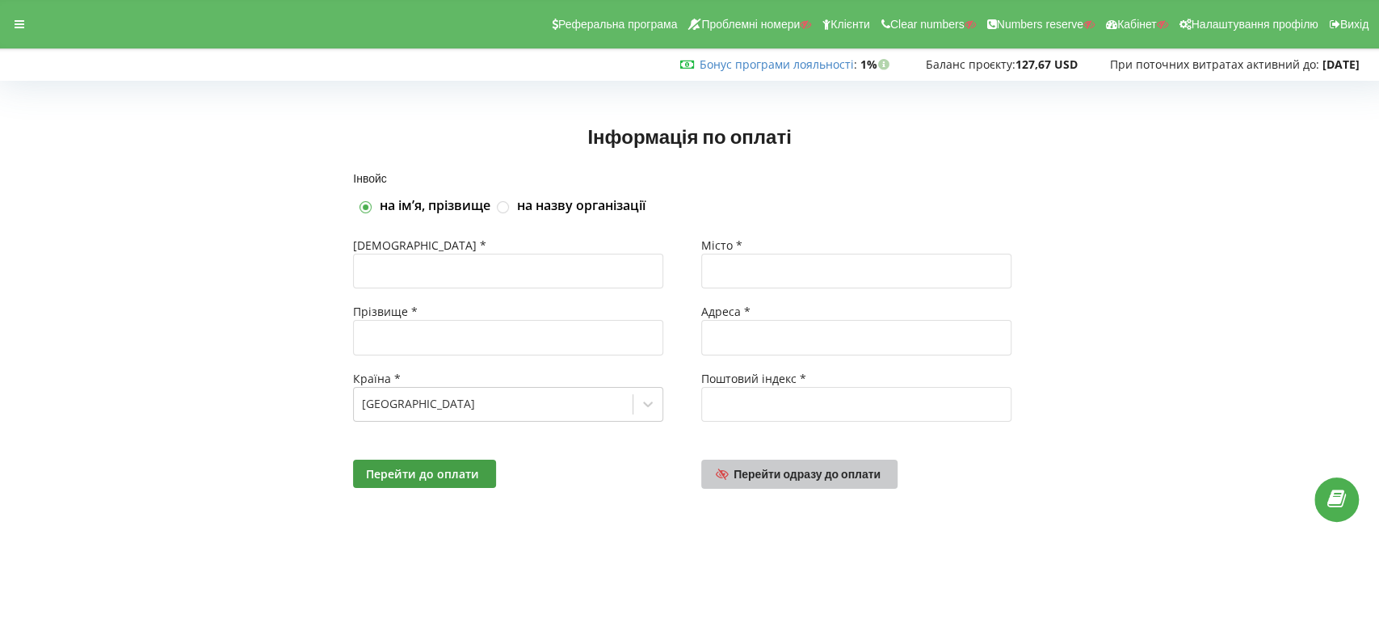
click at [803, 473] on span "Перейти одразу до оплати" at bounding box center [807, 474] width 147 height 14
